Goal: Transaction & Acquisition: Obtain resource

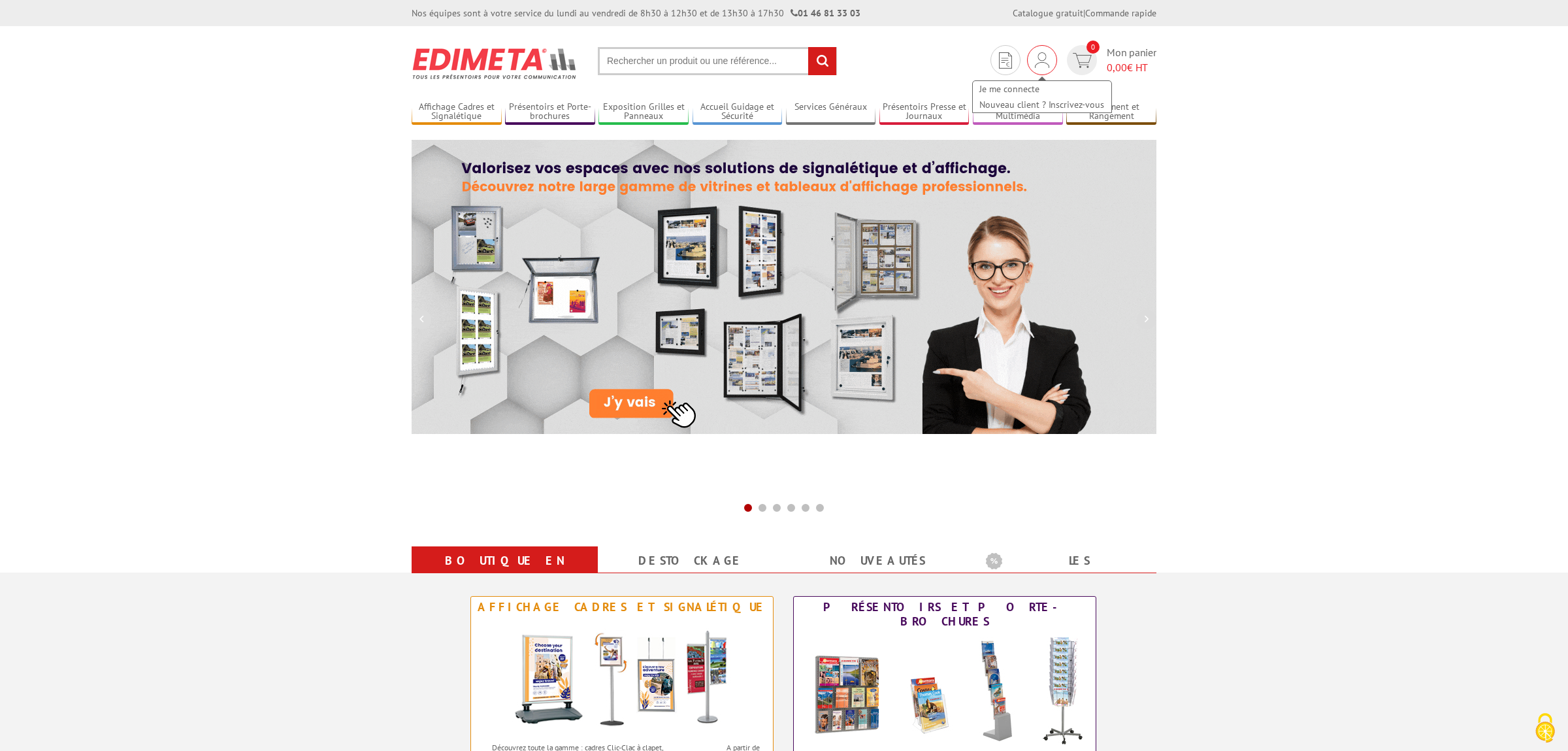
click at [1045, 66] on img at bounding box center [1042, 60] width 14 height 16
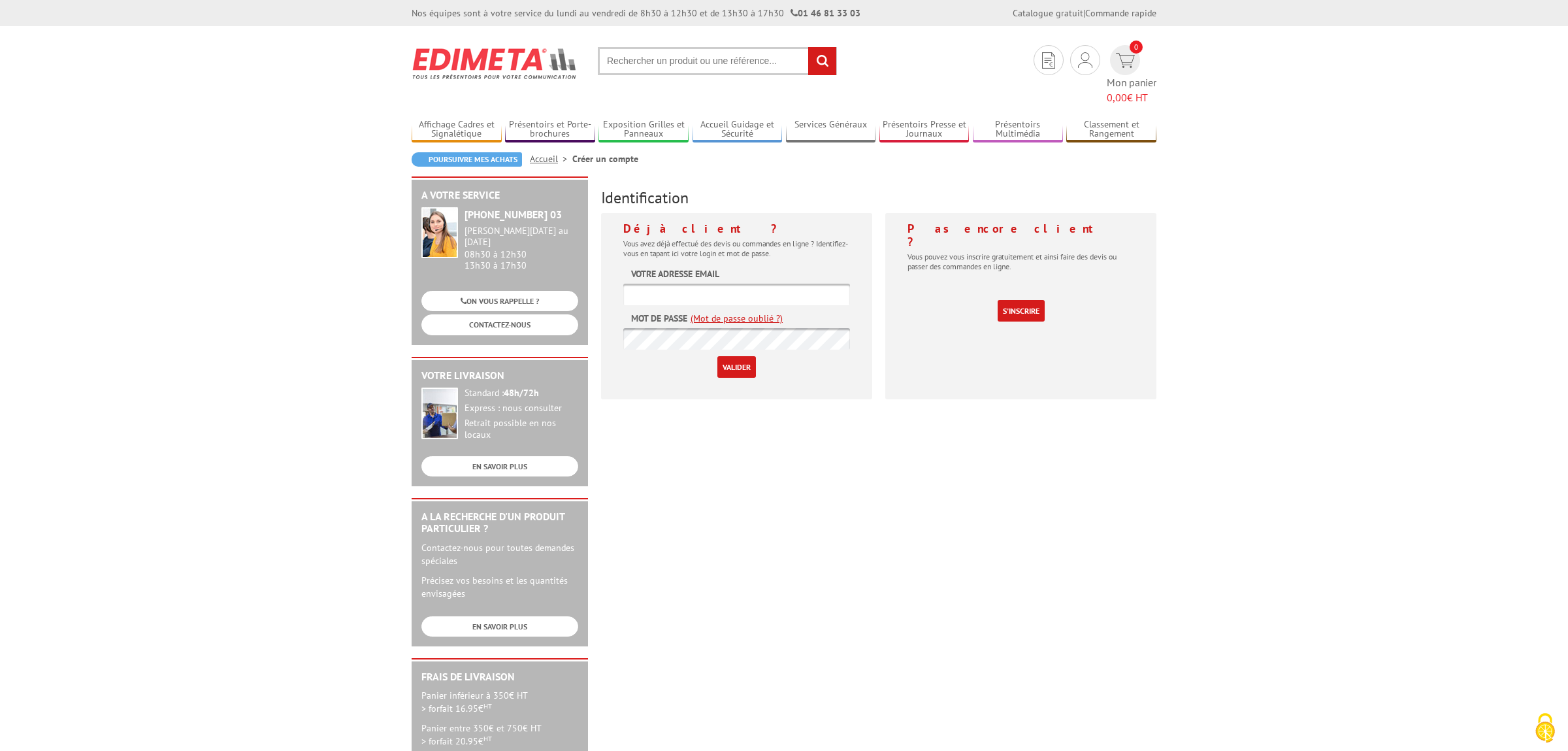
click at [677, 283] on input "text" at bounding box center [737, 294] width 227 height 21
paste input "florence.maudouit@saint-ave.fr"
type input "florence.maudouit@saint-ave.fr"
click at [745, 356] on input "Valider" at bounding box center [736, 367] width 38 height 21
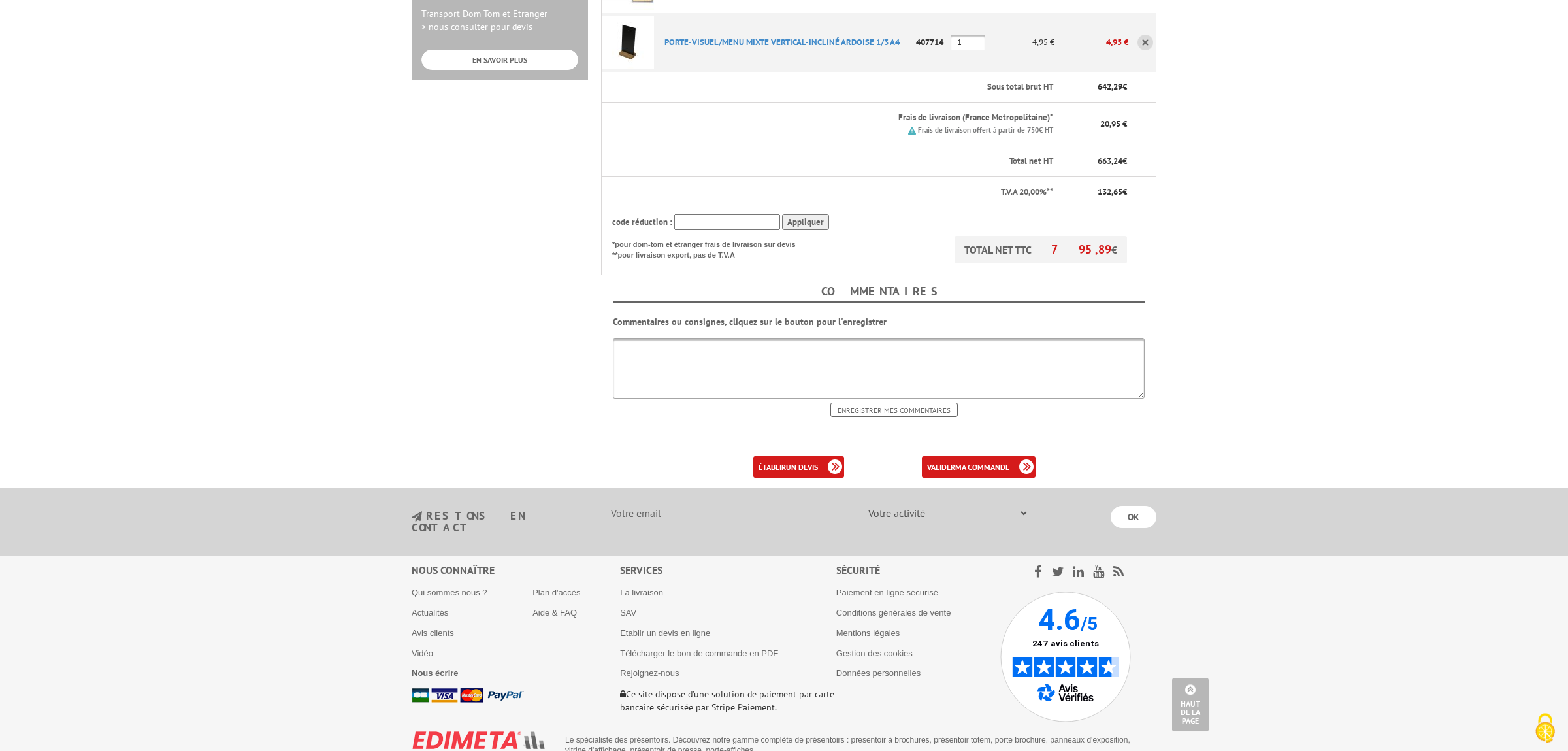
scroll to position [520, 0]
click at [456, 585] on link "Qui sommes nous ?" at bounding box center [449, 589] width 76 height 10
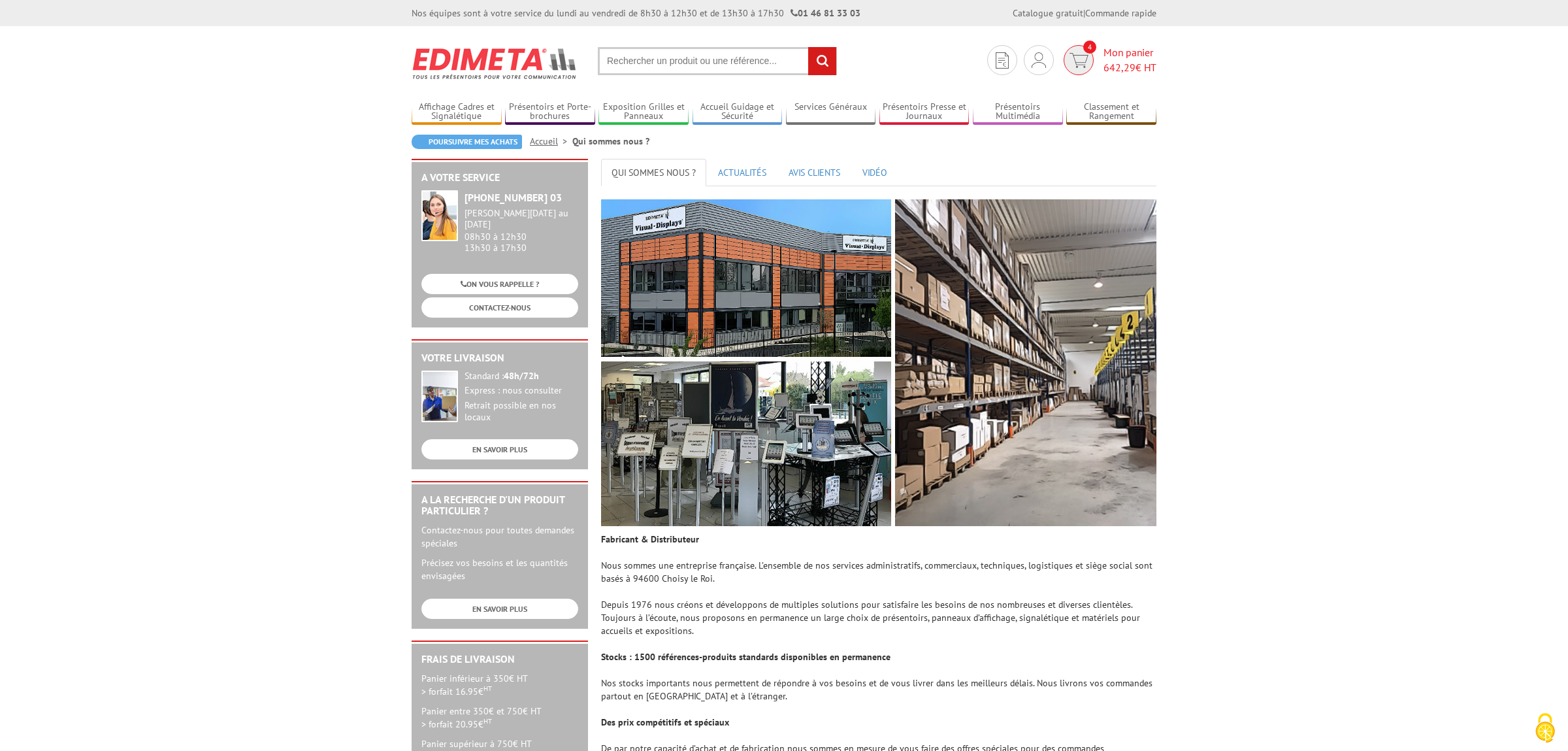
click at [1142, 67] on span "642,29 € HT" at bounding box center [1129, 67] width 53 height 15
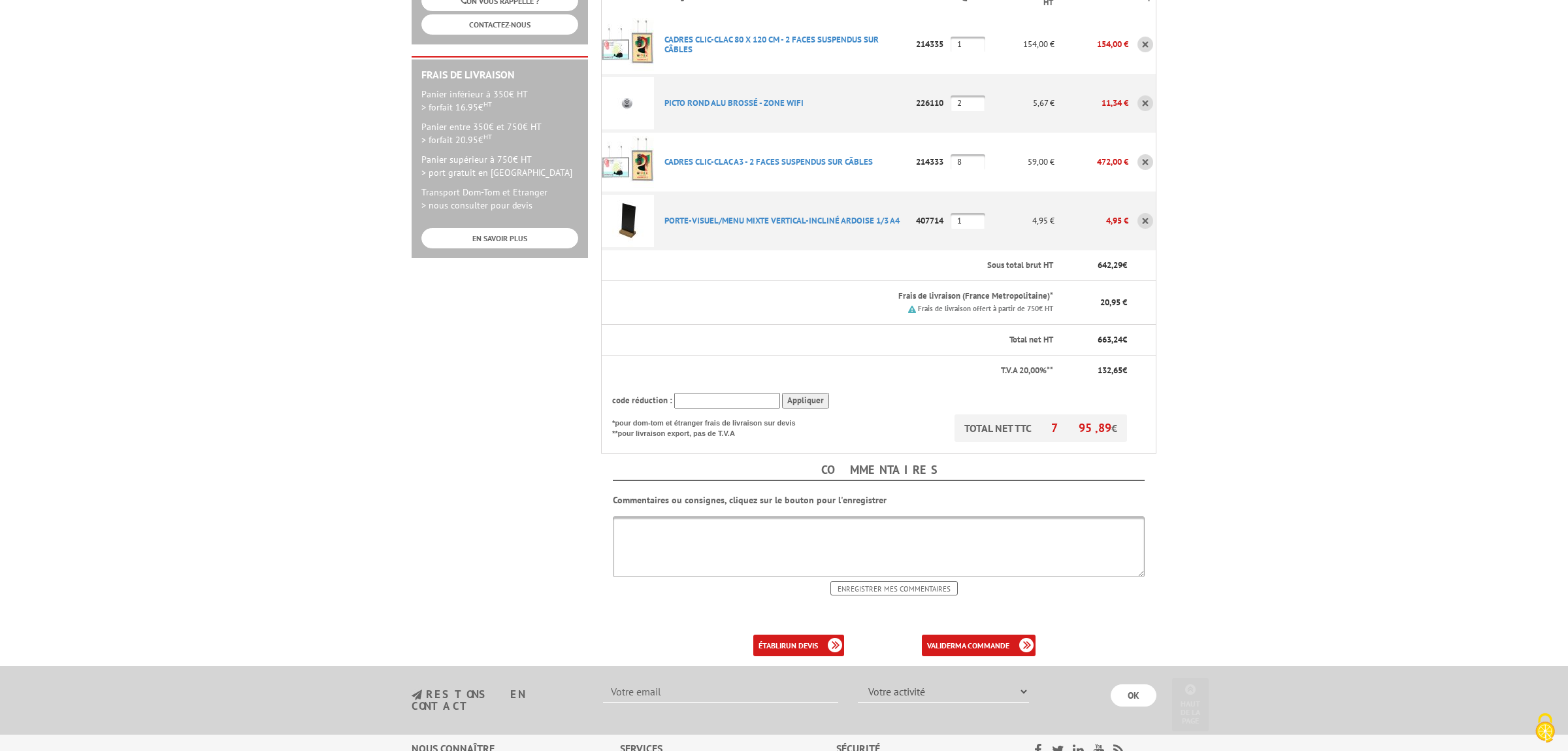
scroll to position [343, 0]
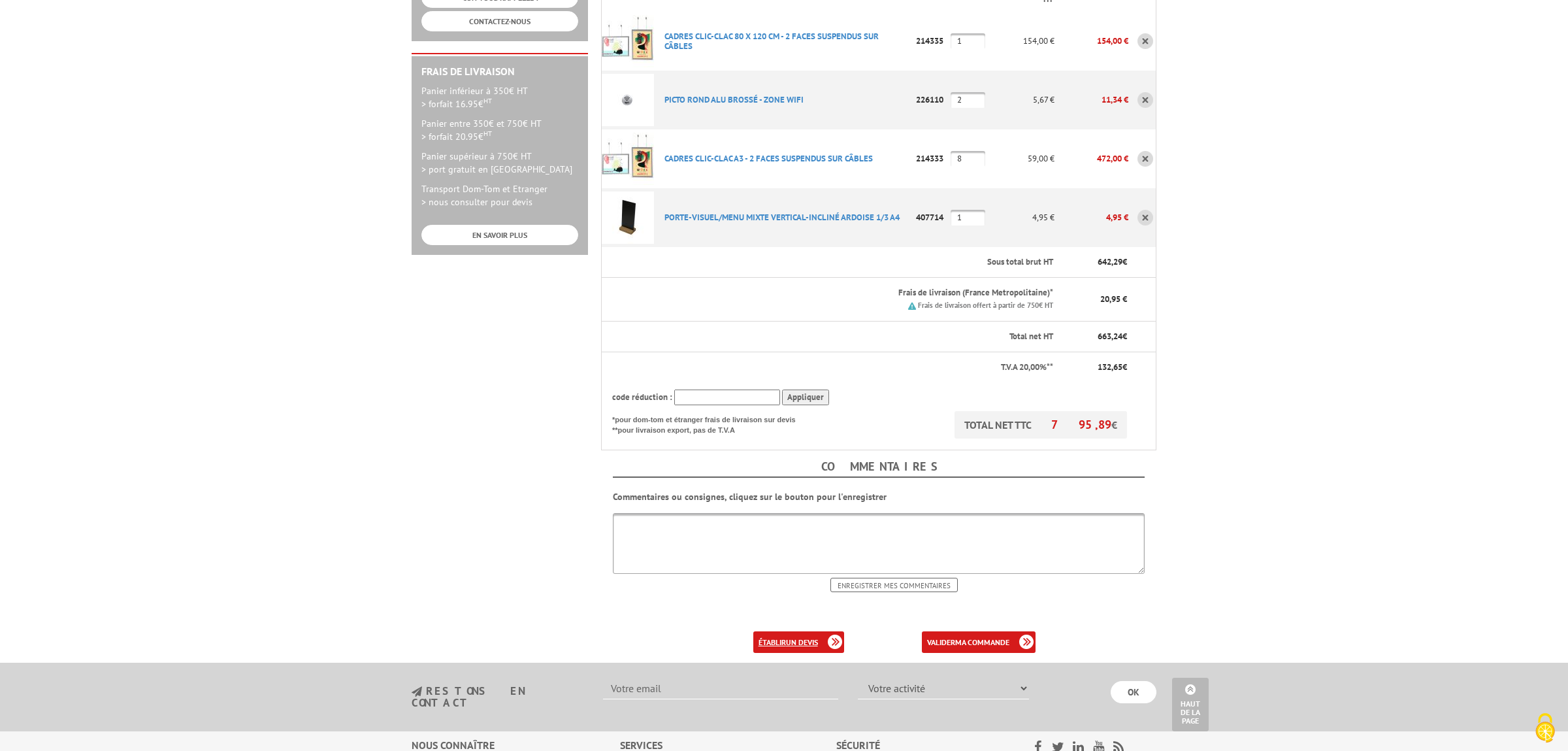
click at [771, 631] on link "établir un devis" at bounding box center [799, 642] width 91 height 21
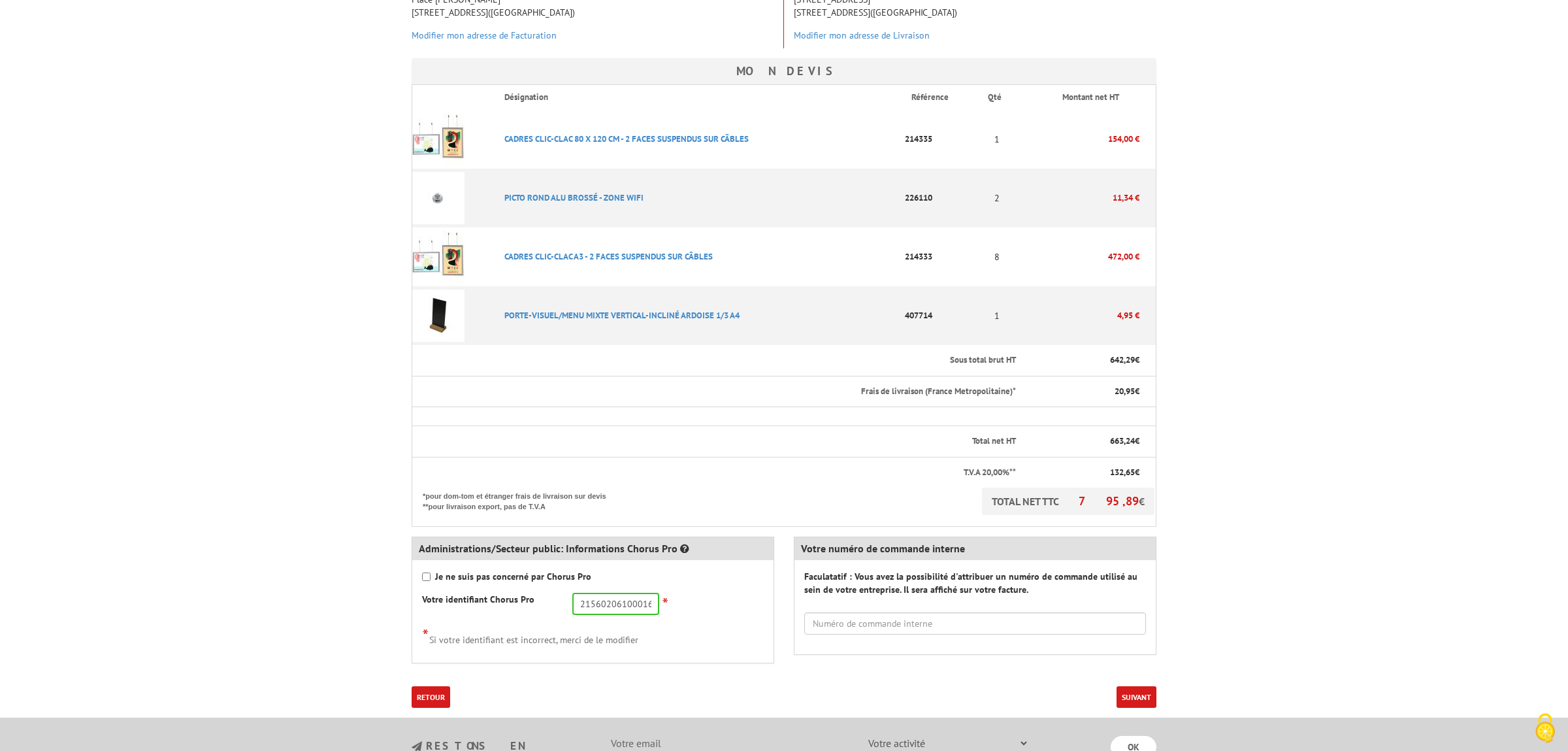
scroll to position [274, 0]
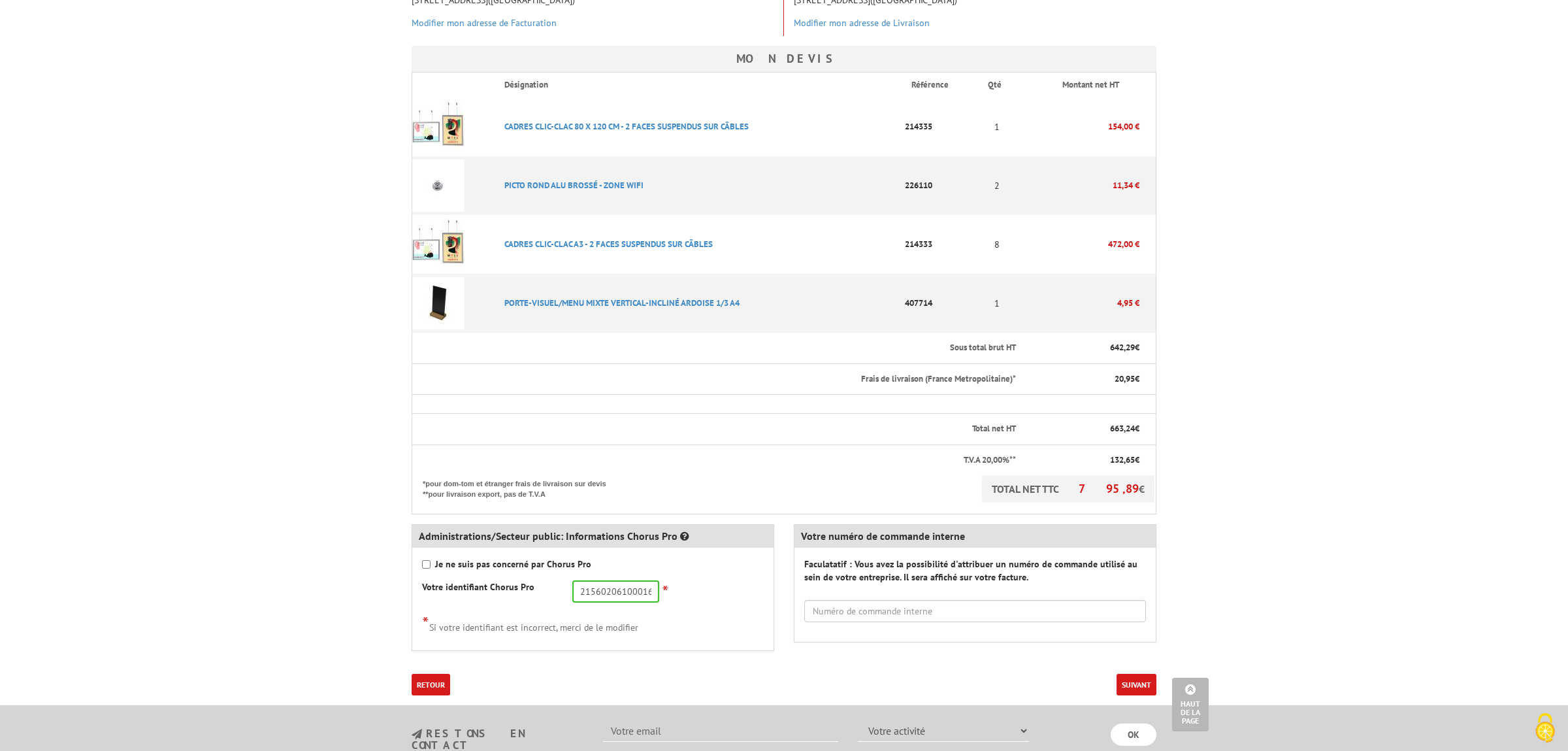
click at [1121, 680] on button "Suivant" at bounding box center [1136, 684] width 40 height 21
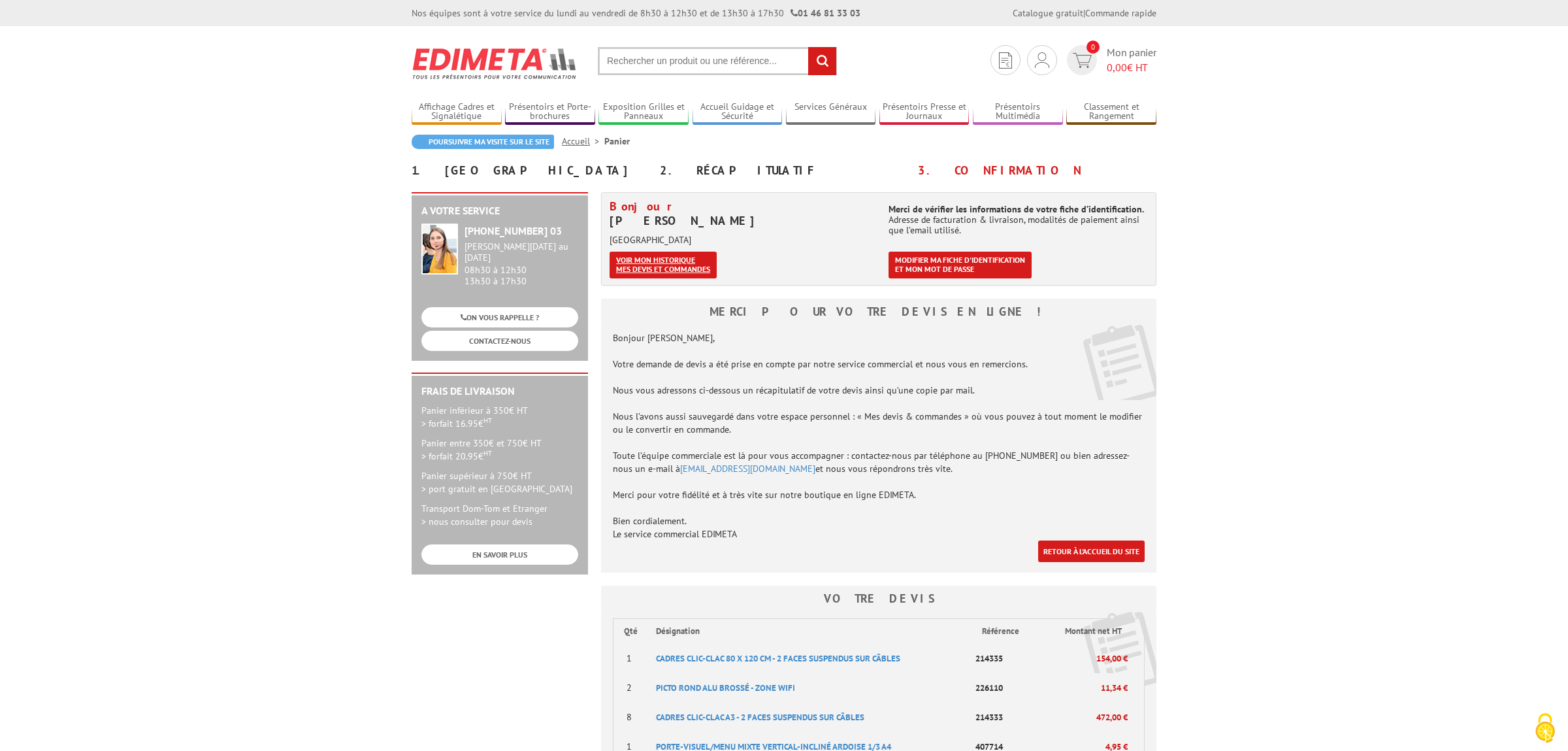
click at [681, 261] on link "Voir mon historique mes devis et commandes" at bounding box center [663, 265] width 107 height 27
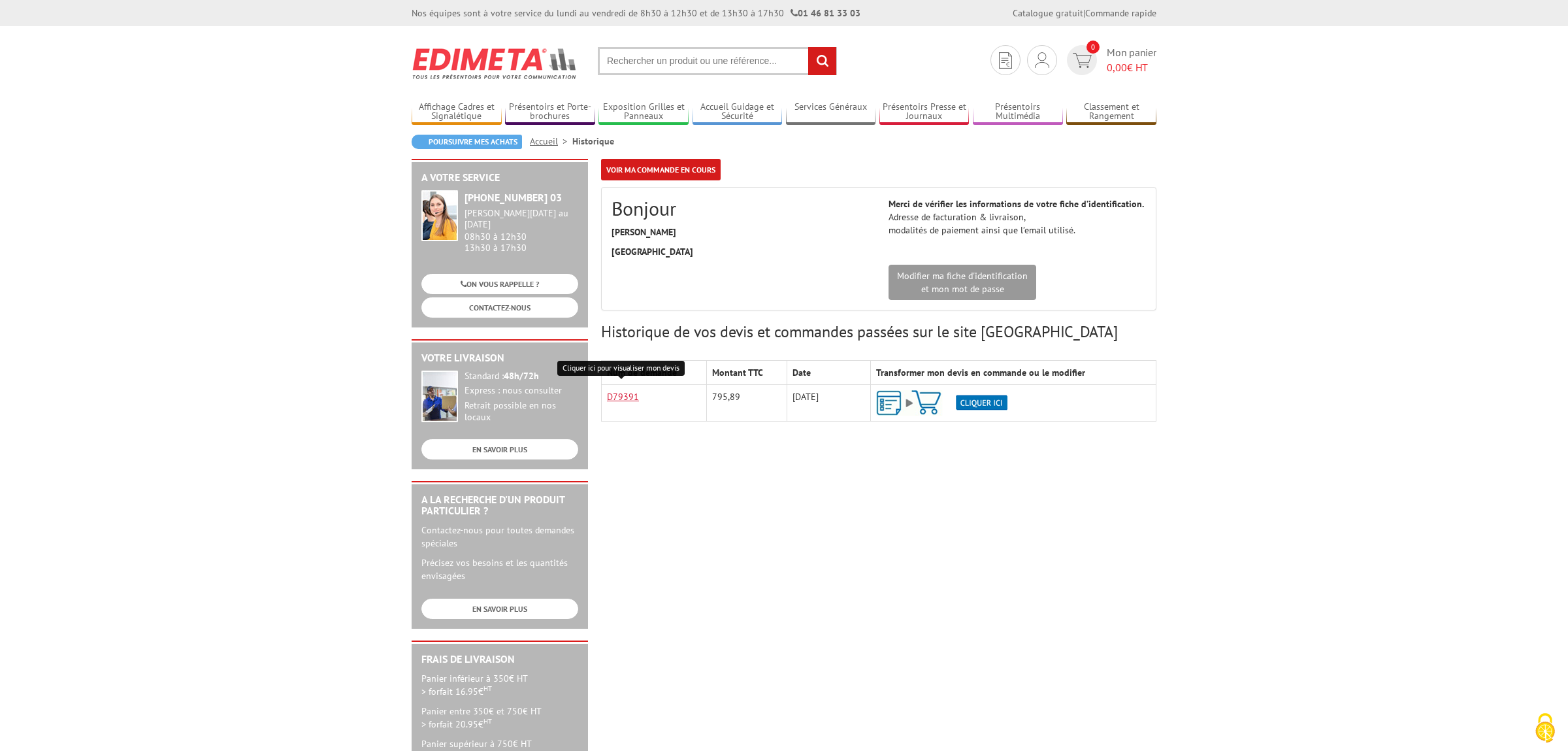
click at [624, 399] on link "D79391" at bounding box center [623, 396] width 32 height 12
